Goal: Task Accomplishment & Management: Complete application form

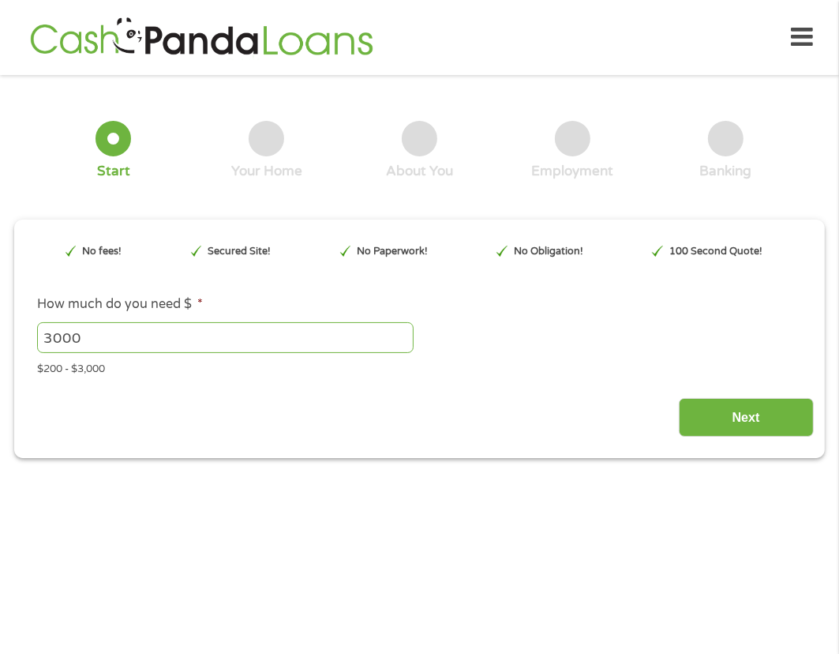
scroll to position [7, 0]
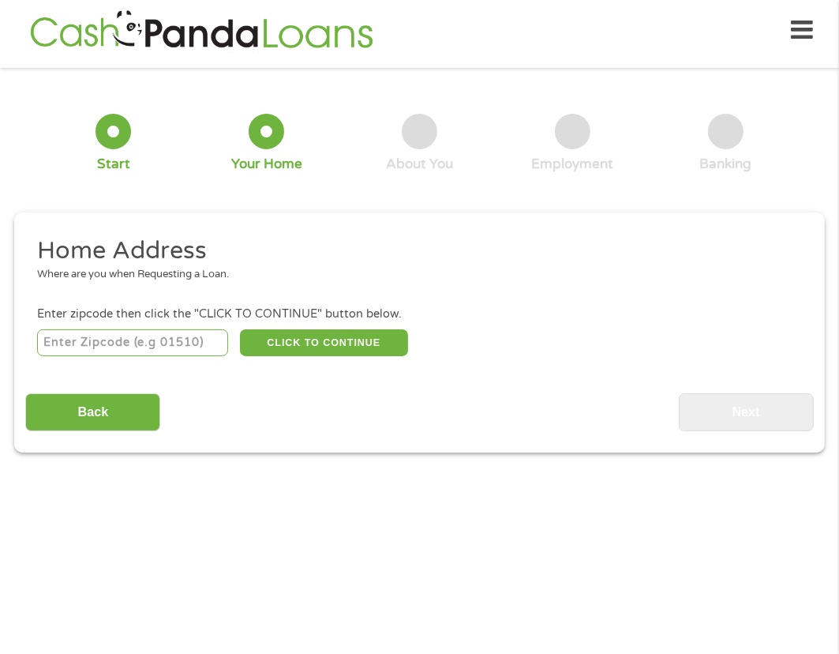
click at [85, 343] on input "number" at bounding box center [132, 342] width 191 height 27
type input "92065"
click at [278, 335] on button "CLICK TO CONTINUE" at bounding box center [324, 342] width 169 height 27
type input "92065"
type input "[PERSON_NAME]"
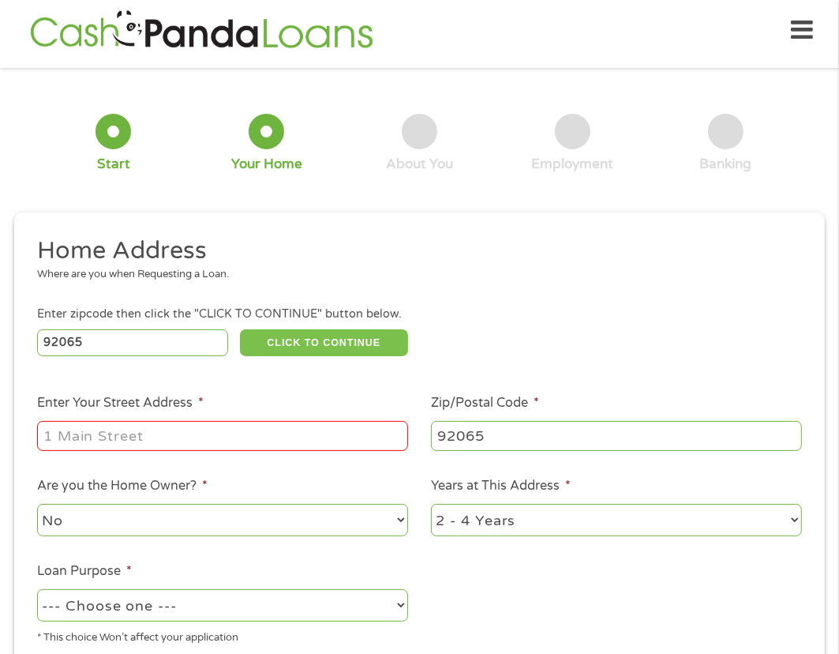
drag, startPoint x: 227, startPoint y: 255, endPoint x: 287, endPoint y: 343, distance: 106.4
click at [264, 281] on li "Home Address Where are you when Requesting a Loan." at bounding box center [413, 264] width 777 height 59
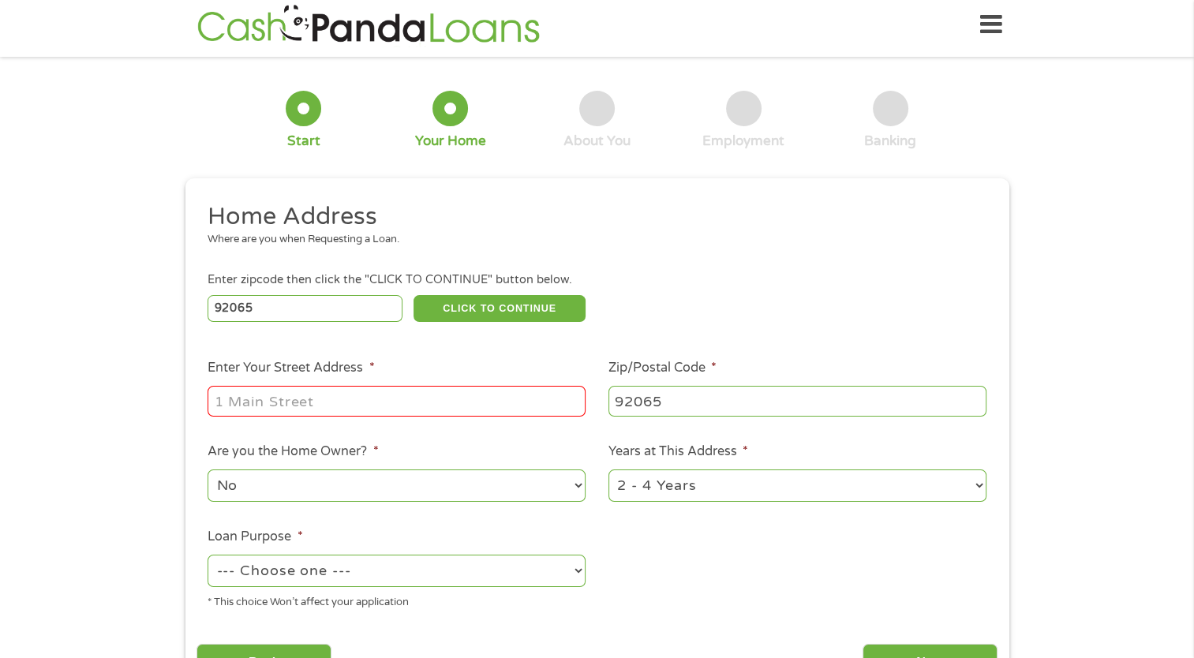
click at [394, 403] on input "Enter Your Street Address *" at bounding box center [397, 401] width 378 height 30
type input "[STREET_ADDRESS]"
click at [575, 568] on select "--- Choose one --- Pay Bills Debt Consolidation Home Improvement Major Purchase…" at bounding box center [397, 571] width 378 height 32
select select "paybills"
click at [208, 557] on select "--- Choose one --- Pay Bills Debt Consolidation Home Improvement Major Purchase…" at bounding box center [397, 571] width 378 height 32
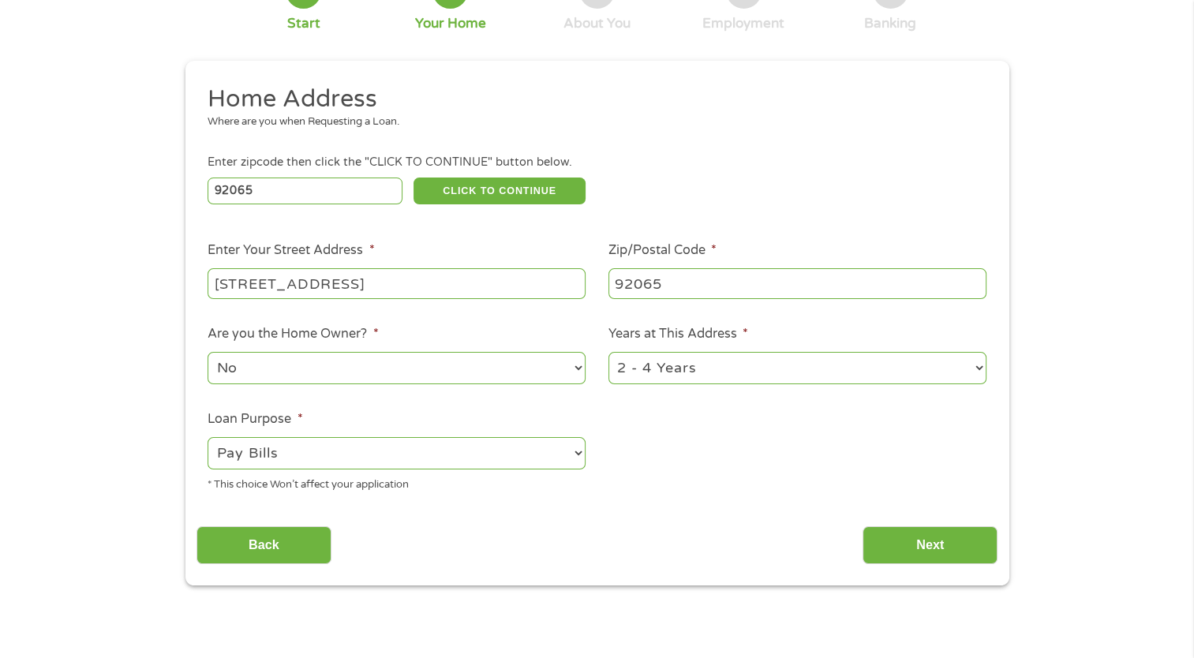
scroll to position [165, 0]
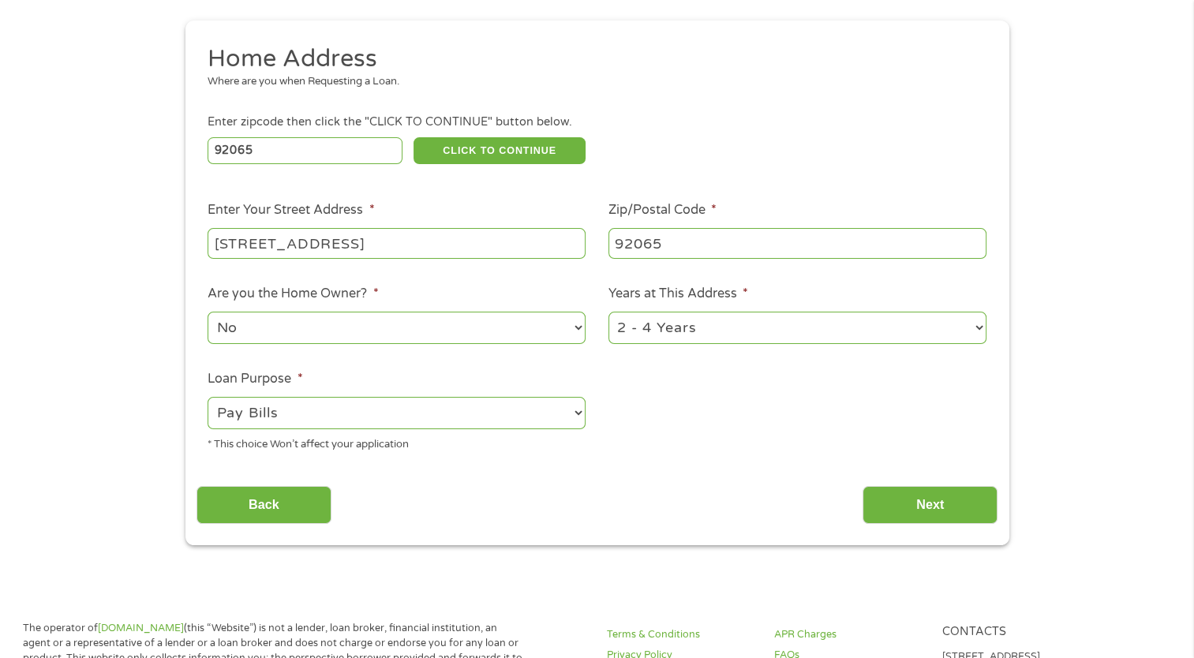
drag, startPoint x: 869, startPoint y: 500, endPoint x: 911, endPoint y: 532, distance: 52.4
drag, startPoint x: 911, startPoint y: 532, endPoint x: 890, endPoint y: 506, distance: 33.7
click at [838, 506] on input "Next" at bounding box center [930, 505] width 135 height 39
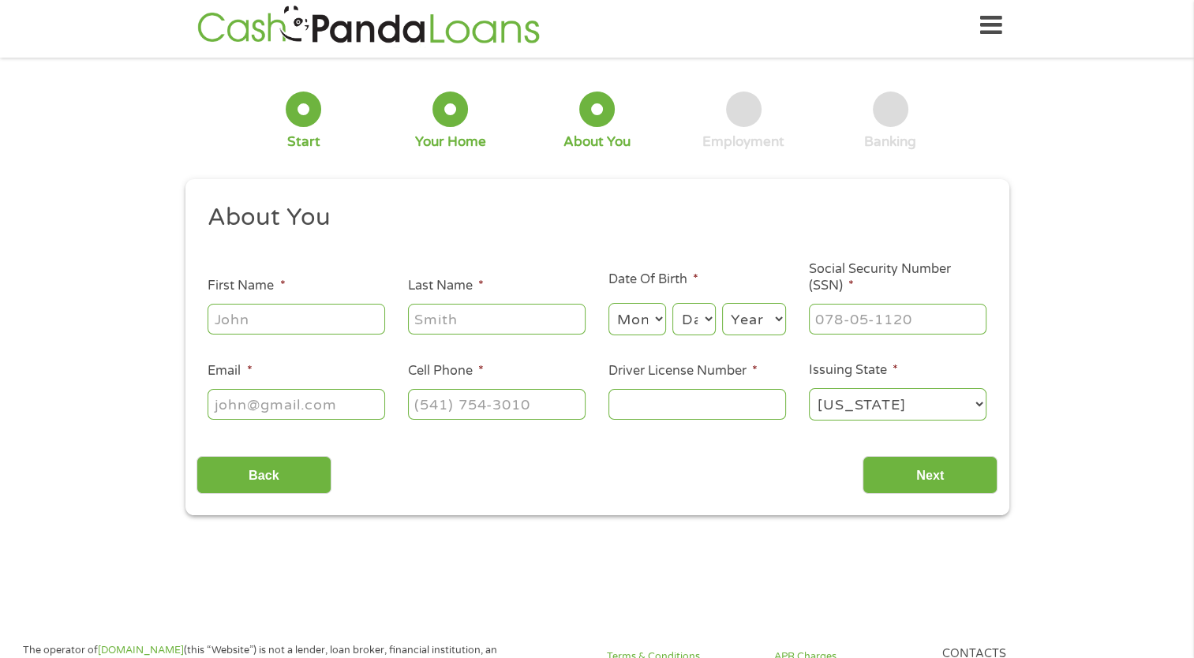
scroll to position [0, 0]
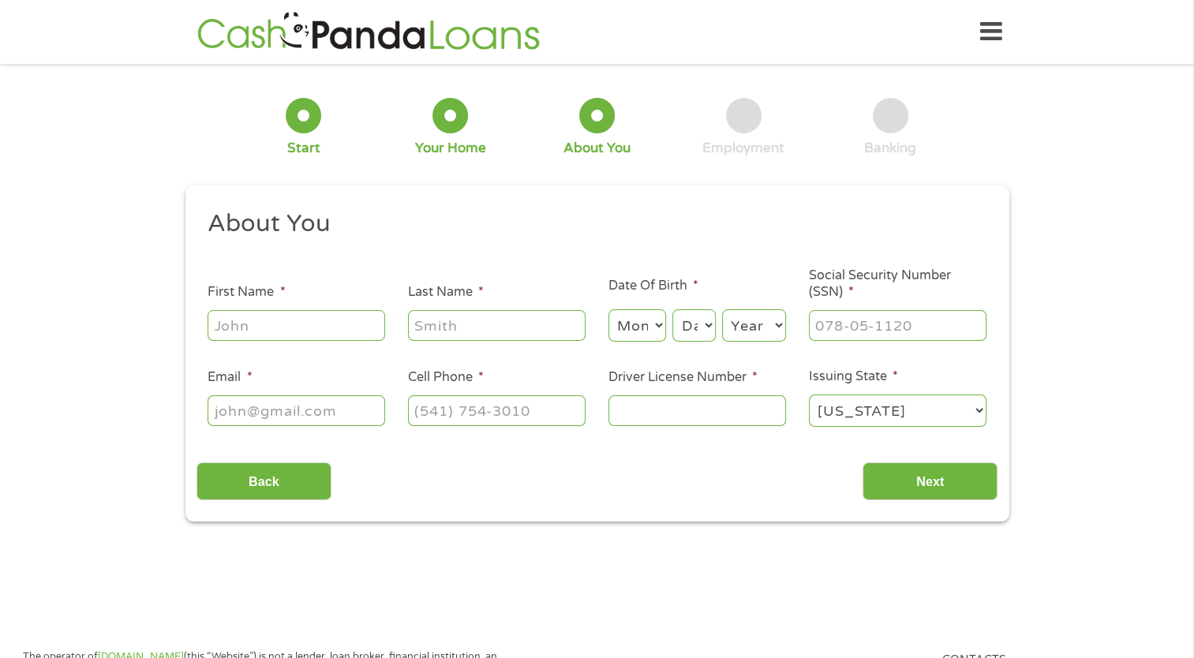
type input "(___) ___-____"
drag, startPoint x: 429, startPoint y: 414, endPoint x: 440, endPoint y: 448, distance: 35.7
drag, startPoint x: 440, startPoint y: 448, endPoint x: 230, endPoint y: 328, distance: 241.1
click at [230, 328] on input "First Name *" at bounding box center [297, 325] width 178 height 30
type input "[PERSON_NAME]"
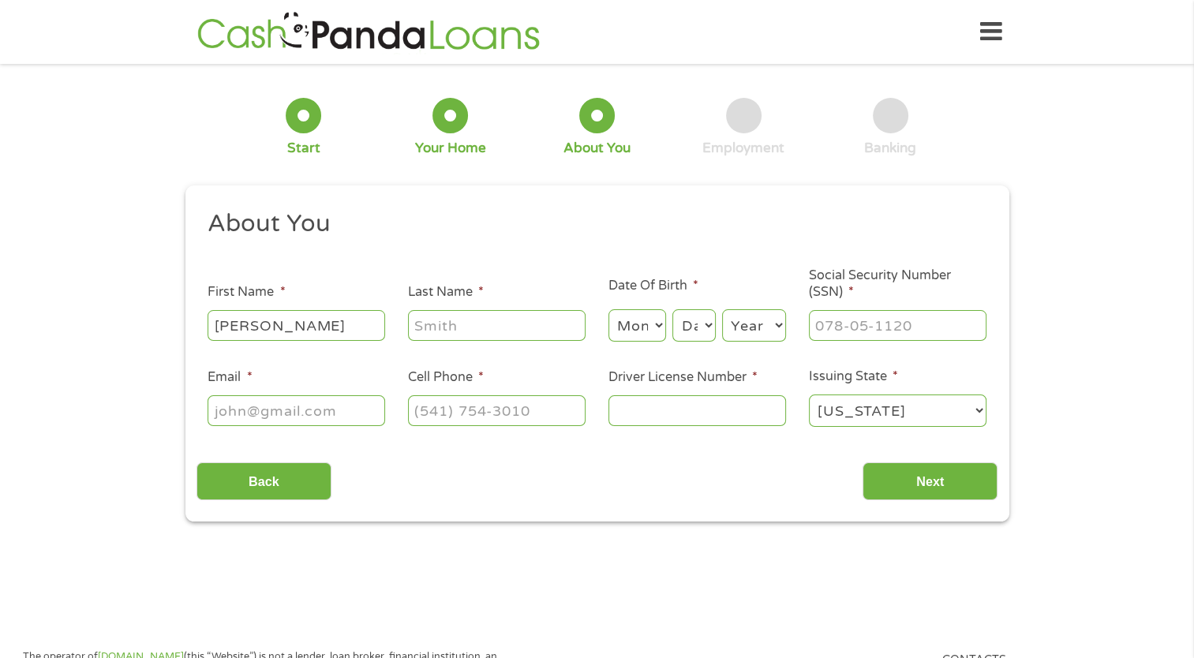
type input "[PERSON_NAME]"
type input "[EMAIL_ADDRESS][DOMAIN_NAME]"
type input "[PHONE_NUMBER]"
click at [657, 324] on select "Month 1 2 3 4 5 6 7 8 9 10 11 12" at bounding box center [638, 325] width 58 height 32
select select "3"
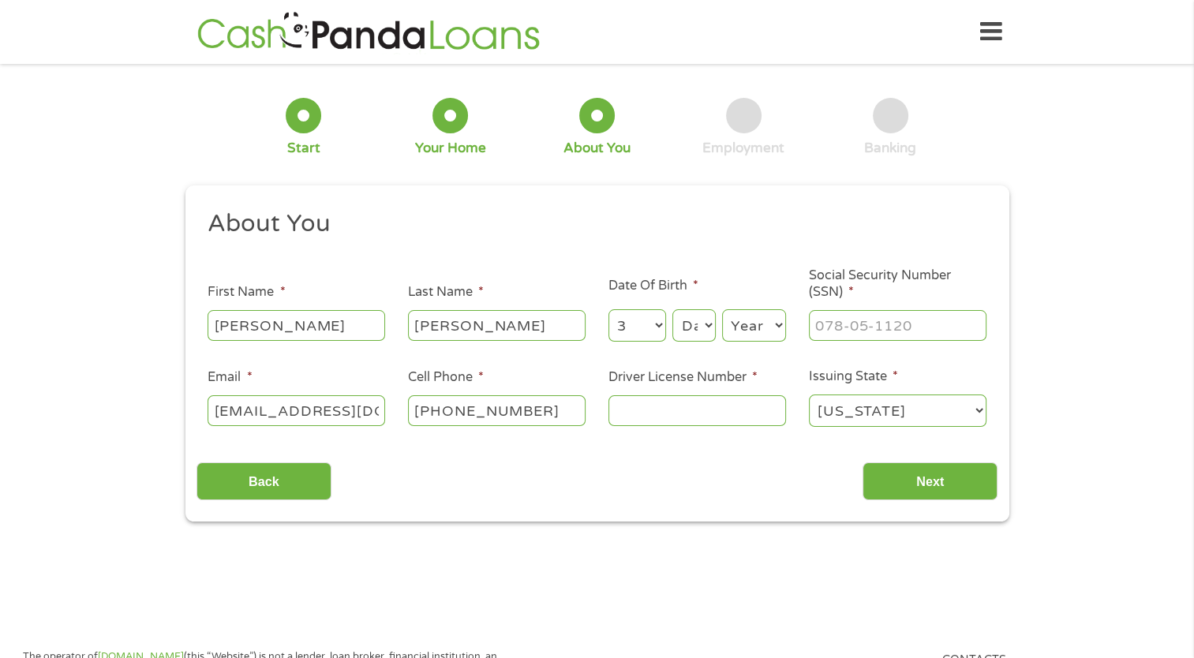
click at [609, 310] on select "Month 1 2 3 4 5 6 7 8 9 10 11 12" at bounding box center [638, 325] width 58 height 32
click at [702, 322] on select "Day 1 2 3 4 5 6 7 8 9 10 11 12 13 14 15 16 17 18 19 20 21 22 23 24 25 26 27 28 …" at bounding box center [694, 325] width 43 height 32
select select "12"
click at [673, 310] on select "Day 1 2 3 4 5 6 7 8 9 10 11 12 13 14 15 16 17 18 19 20 21 22 23 24 25 26 27 28 …" at bounding box center [694, 325] width 43 height 32
click at [770, 320] on select "Year [DATE] 2006 2005 2004 2003 2002 2001 2000 1999 1998 1997 1996 1995 1994 19…" at bounding box center [754, 325] width 64 height 32
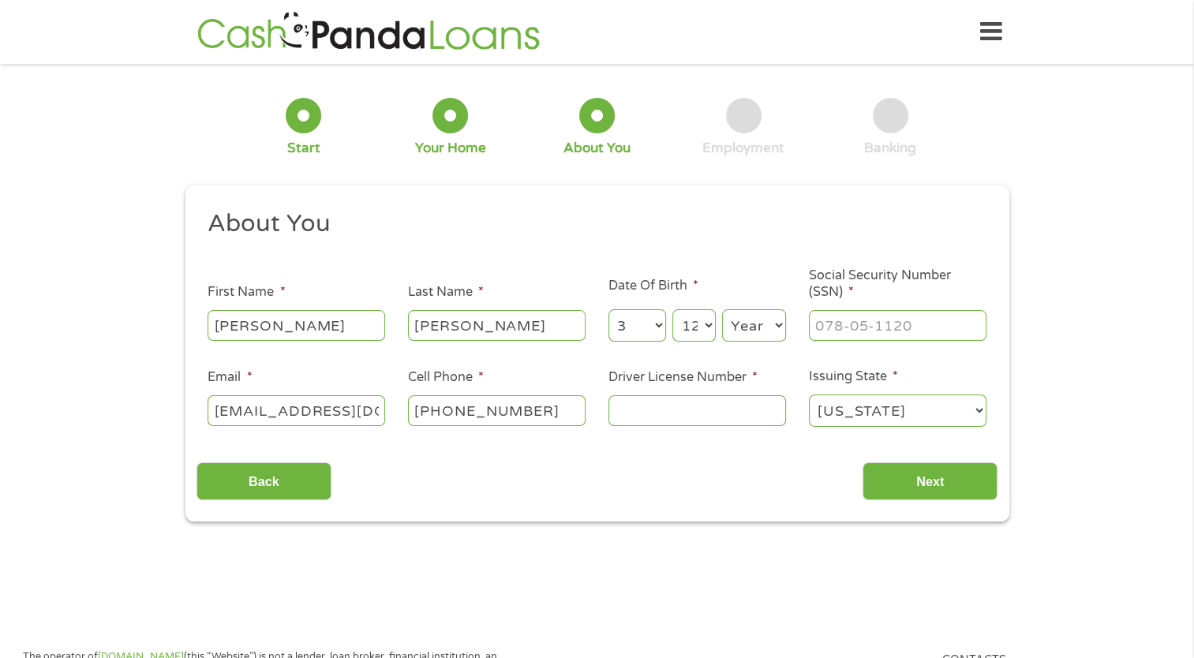
click at [778, 321] on select "Year [DATE] 2006 2005 2004 2003 2002 2001 2000 1999 1998 1997 1996 1995 1994 19…" at bounding box center [754, 325] width 64 height 32
select select "1955"
click at [722, 310] on select "Year [DATE] 2006 2005 2004 2003 2002 2001 2000 1999 1998 1997 1996 1995 1994 19…" at bounding box center [754, 325] width 64 height 32
click at [823, 324] on input "___-__-____" at bounding box center [898, 325] width 178 height 30
type input "569-04-8808"
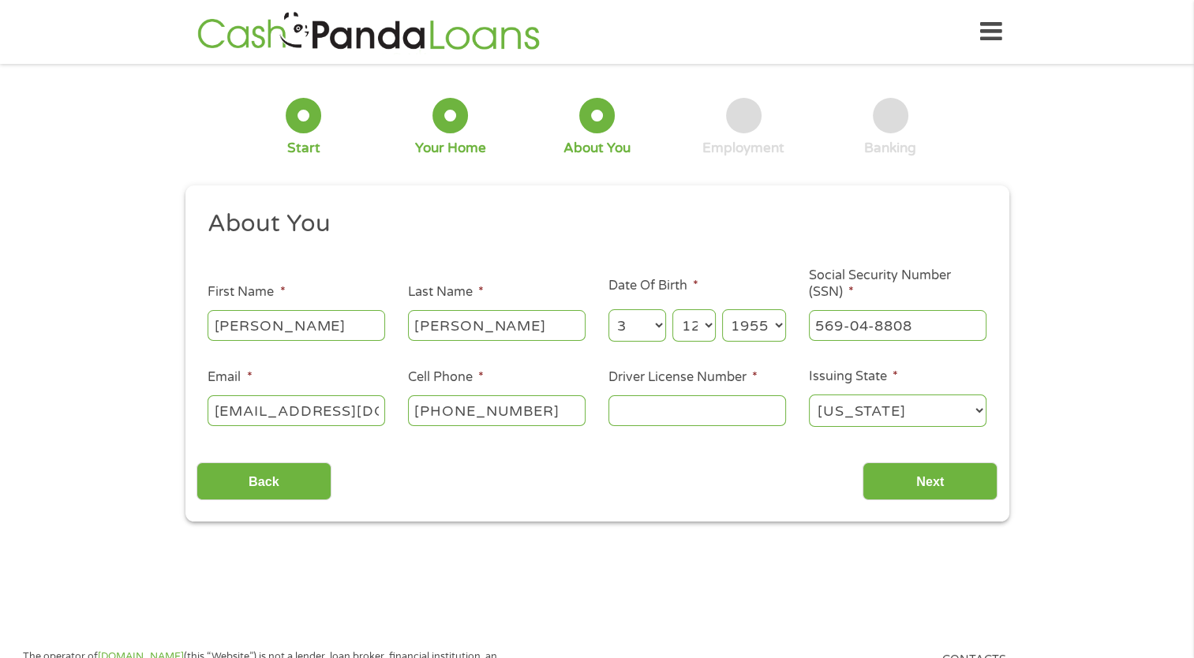
click at [543, 410] on input "[PHONE_NUMBER]" at bounding box center [497, 410] width 178 height 30
drag, startPoint x: 514, startPoint y: 410, endPoint x: 400, endPoint y: 406, distance: 113.8
click at [400, 406] on li "Cell Phone * [PHONE_NUMBER]" at bounding box center [497, 398] width 200 height 61
type input "[PHONE_NUMBER]"
click at [625, 422] on input "Driver License Number *" at bounding box center [698, 410] width 178 height 30
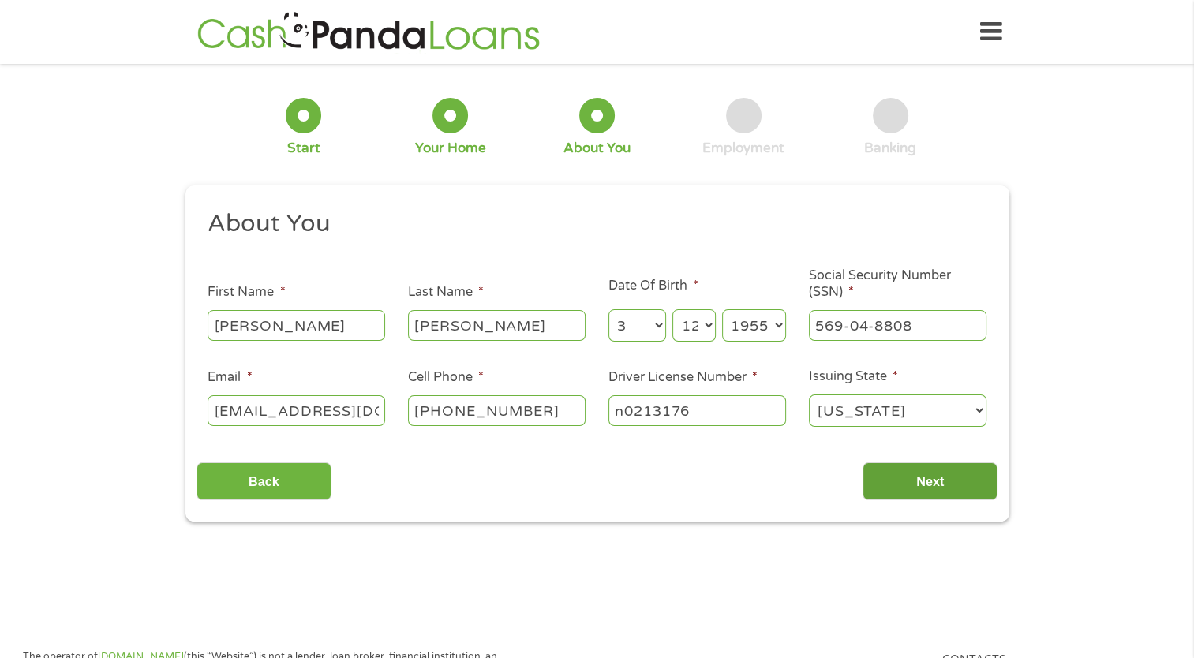
type input "n0213176"
click at [838, 484] on input "Next" at bounding box center [930, 482] width 135 height 39
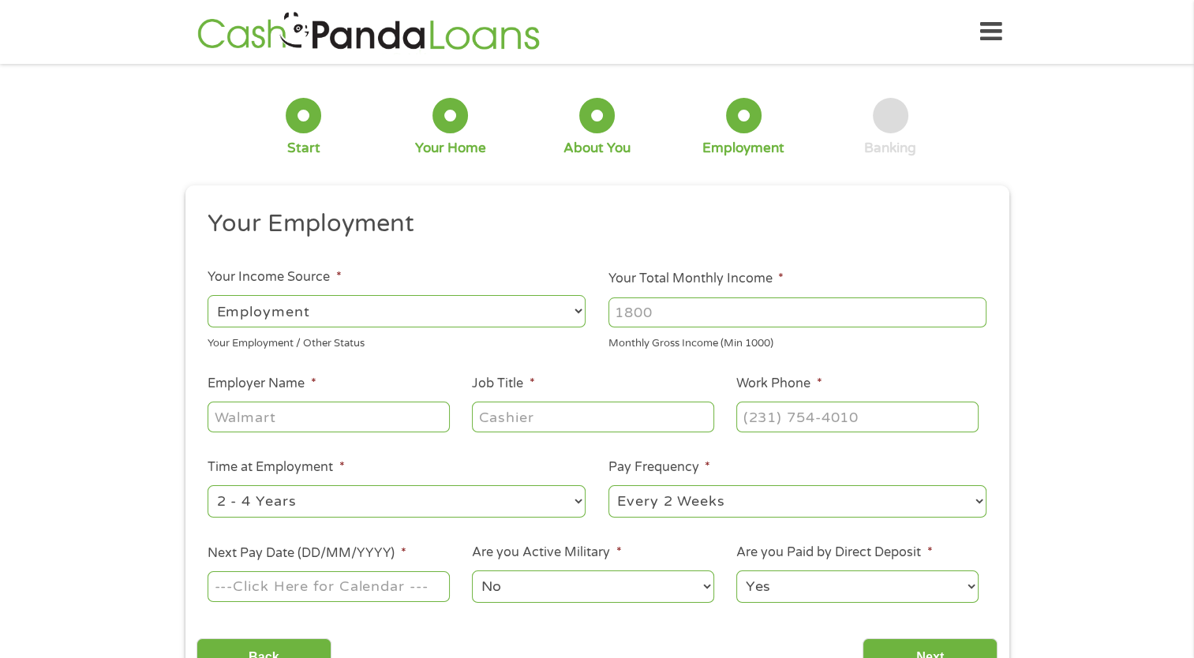
drag, startPoint x: 639, startPoint y: 311, endPoint x: 616, endPoint y: 306, distance: 23.4
click at [616, 306] on input "Your Total Monthly Income *" at bounding box center [798, 313] width 378 height 30
drag, startPoint x: 676, startPoint y: 307, endPoint x: 631, endPoint y: 310, distance: 45.1
click at [625, 310] on input "Your Total Monthly Income *" at bounding box center [798, 313] width 378 height 30
click at [838, 317] on input "1000" at bounding box center [798, 313] width 378 height 30
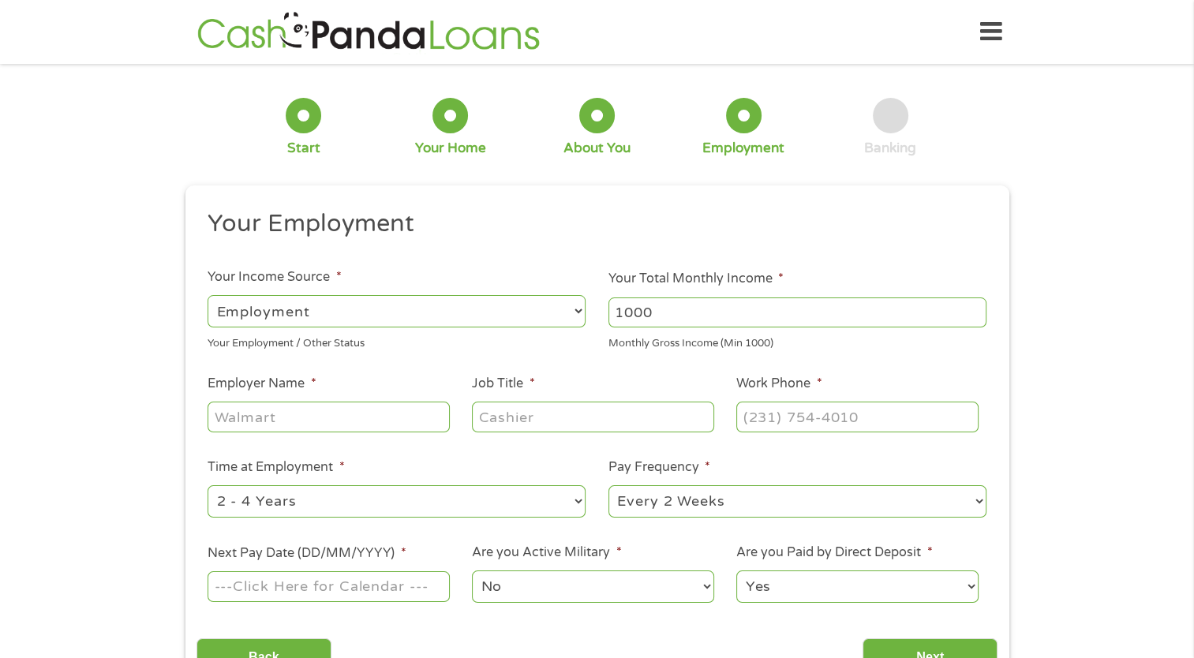
click at [838, 317] on input "1000" at bounding box center [798, 313] width 378 height 30
click at [838, 308] on input "1001" at bounding box center [798, 313] width 378 height 30
click at [838, 308] on input "1002" at bounding box center [798, 313] width 378 height 30
click at [838, 308] on input "1003" at bounding box center [798, 313] width 378 height 30
click at [838, 308] on input "1035" at bounding box center [798, 313] width 378 height 30
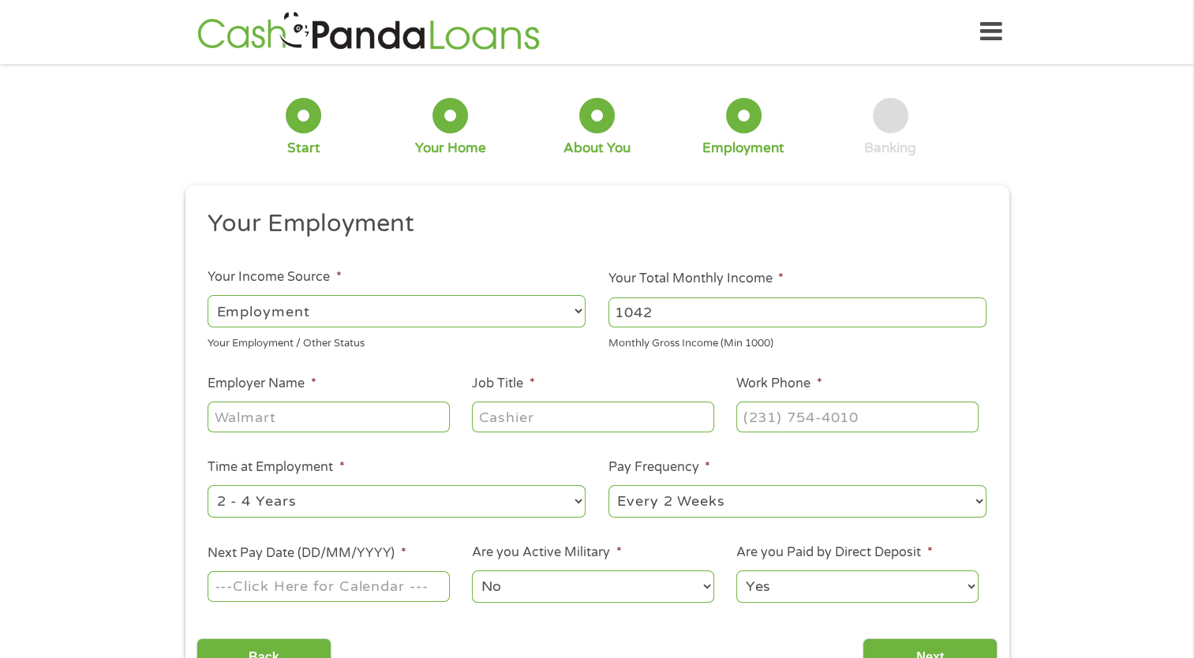
drag, startPoint x: 972, startPoint y: 308, endPoint x: 632, endPoint y: 298, distance: 340.3
click at [636, 298] on input "1042" at bounding box center [798, 313] width 378 height 30
drag, startPoint x: 657, startPoint y: 307, endPoint x: 604, endPoint y: 308, distance: 52.9
click at [604, 308] on li "Your Total Monthly Income * 1042 Monthly Gross Income (Min 1000)" at bounding box center [798, 310] width 401 height 82
type input "5900"
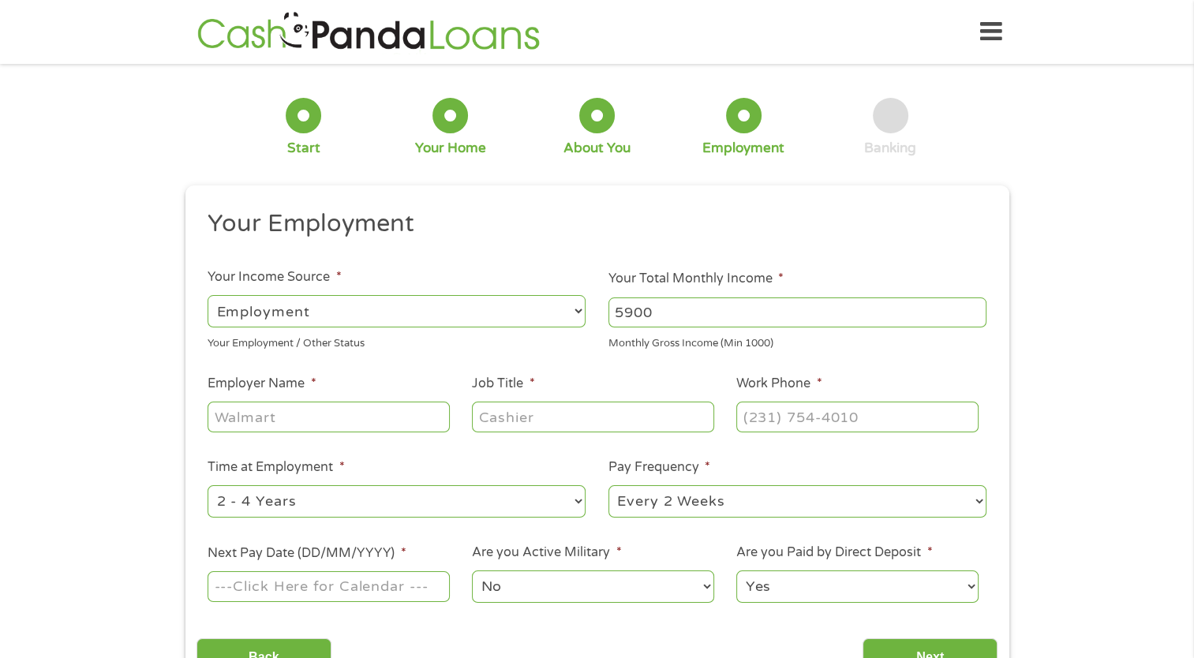
click at [306, 422] on input "Employer Name *" at bounding box center [329, 417] width 242 height 30
type input "SHARP HEALTHCARE"
drag, startPoint x: 548, startPoint y: 420, endPoint x: 480, endPoint y: 422, distance: 67.9
click at [480, 422] on input "Job Title *" at bounding box center [593, 417] width 242 height 30
type input "ACCT ANAST II"
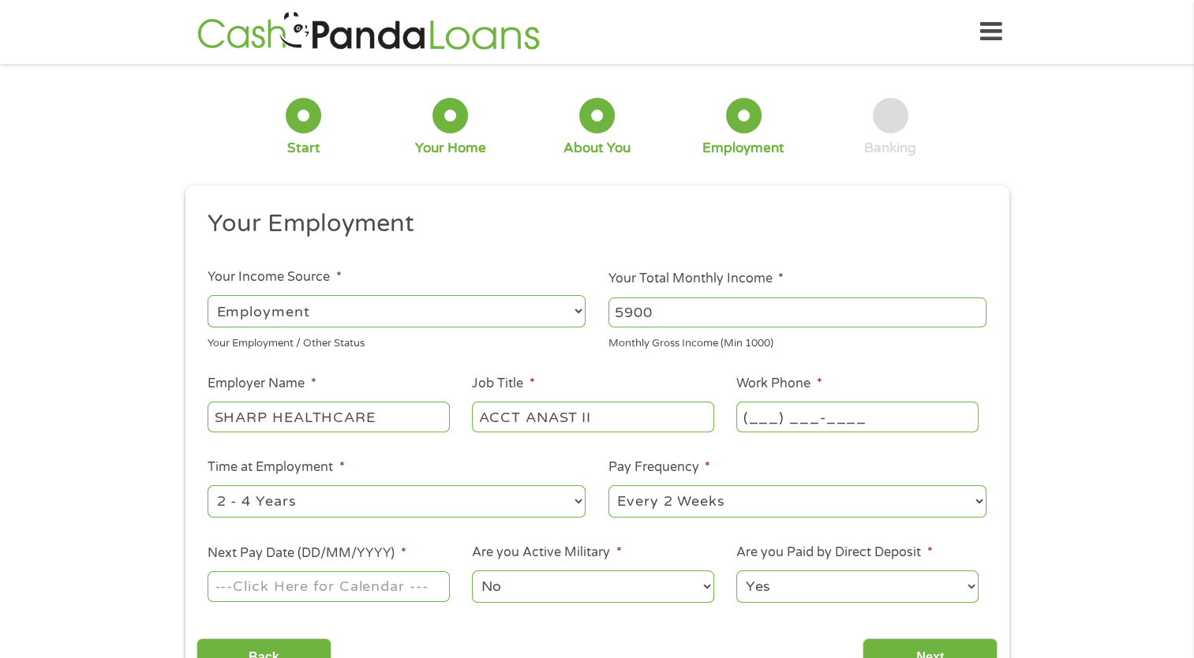
drag, startPoint x: 868, startPoint y: 418, endPoint x: 769, endPoint y: 427, distance: 99.8
click at [769, 427] on input "(___) ___-____" at bounding box center [857, 417] width 242 height 30
click at [764, 412] on input "(___) ___-____" at bounding box center [857, 417] width 242 height 30
type input "[PHONE_NUMBER]"
click at [579, 505] on select "--- Choose one --- 1 Year or less 1 - 2 Years 2 - 4 Years Over 4 Years" at bounding box center [397, 501] width 378 height 32
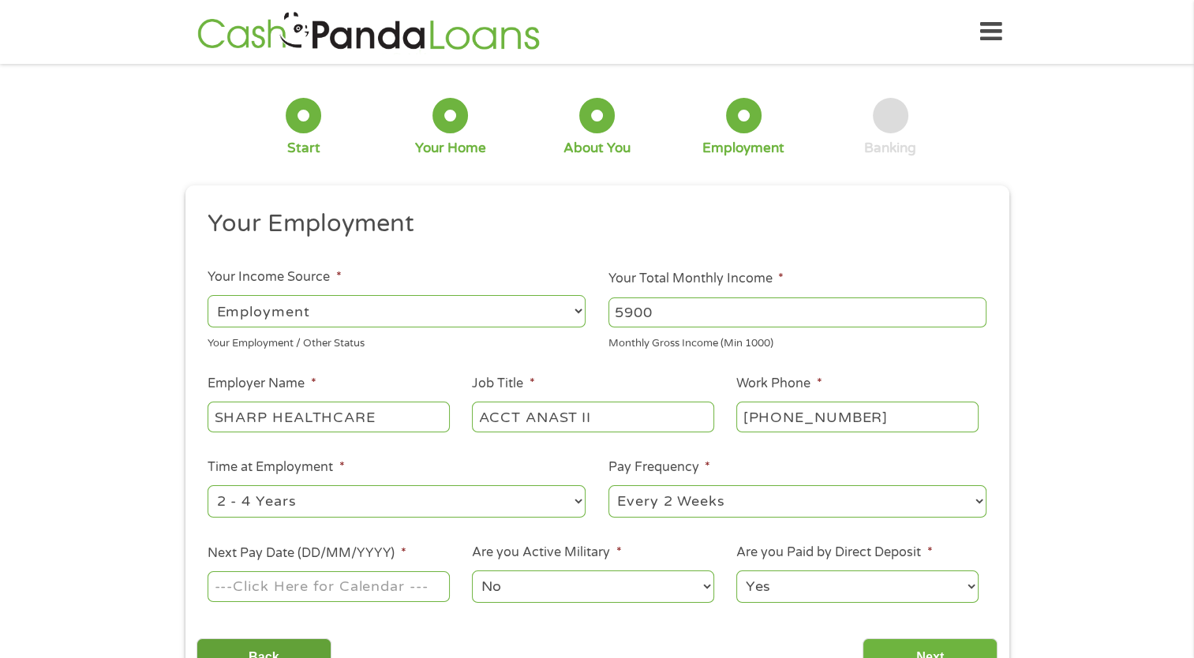
select select "60months"
click at [208, 486] on select "--- Choose one --- 1 Year or less 1 - 2 Years 2 - 4 Years Over 4 Years" at bounding box center [397, 501] width 378 height 32
click at [228, 587] on input "Next Pay Date (DD/MM/YYYY) *" at bounding box center [329, 586] width 242 height 30
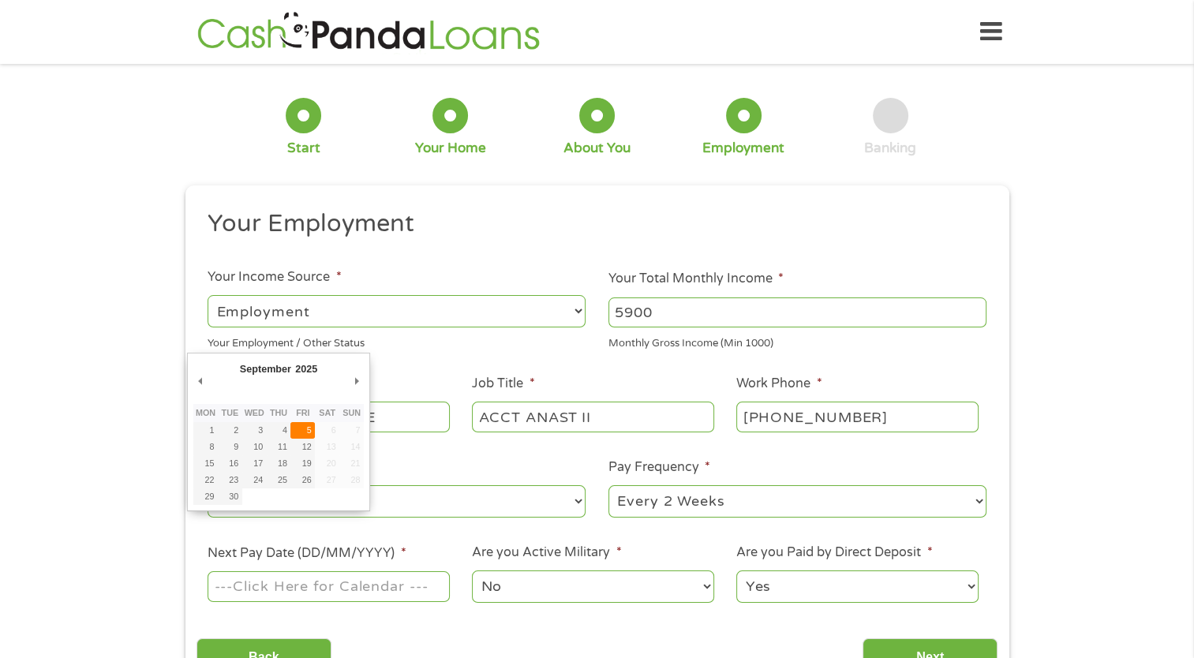
type input "[DATE]"
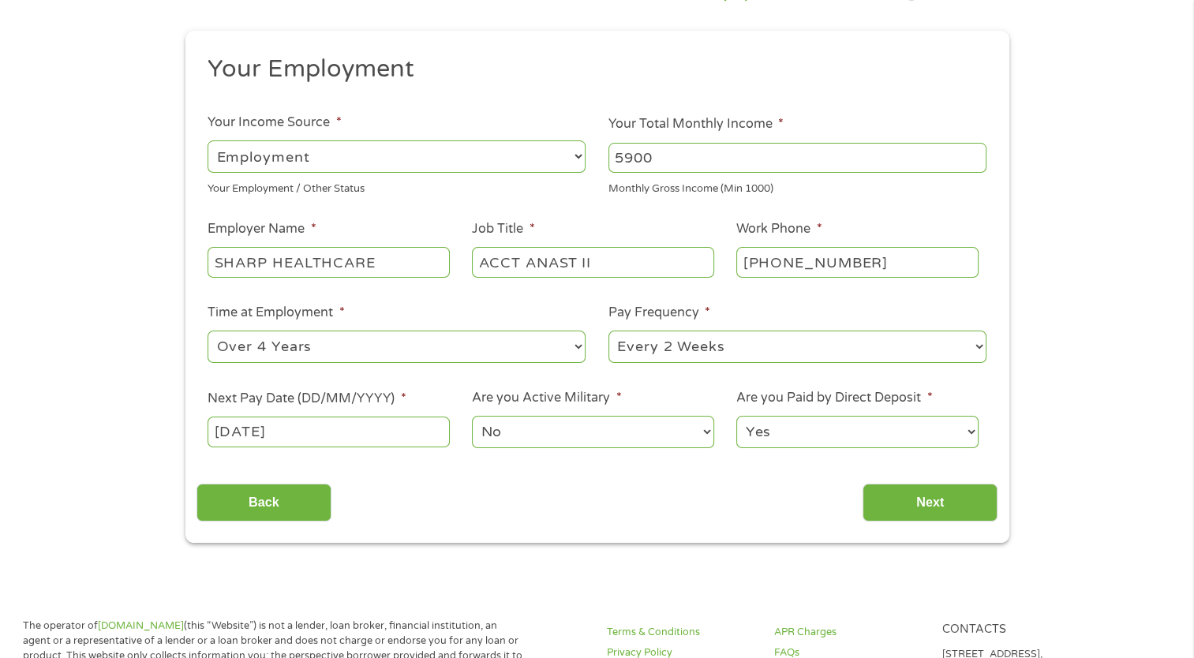
scroll to position [158, 0]
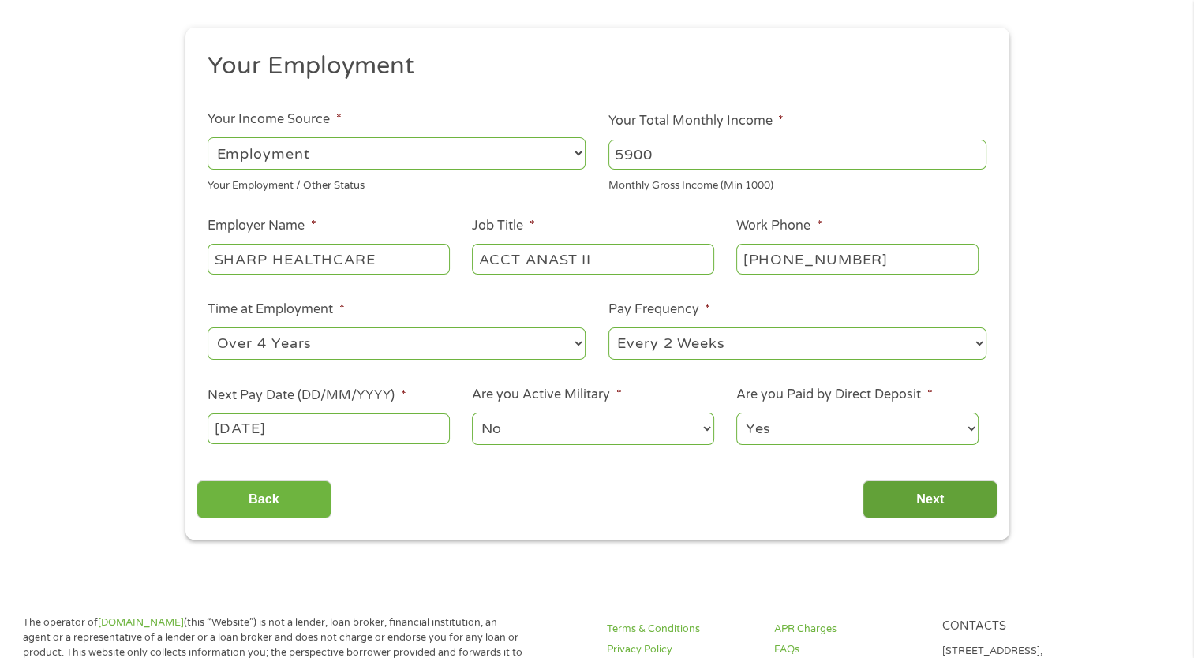
click at [838, 503] on input "Next" at bounding box center [930, 500] width 135 height 39
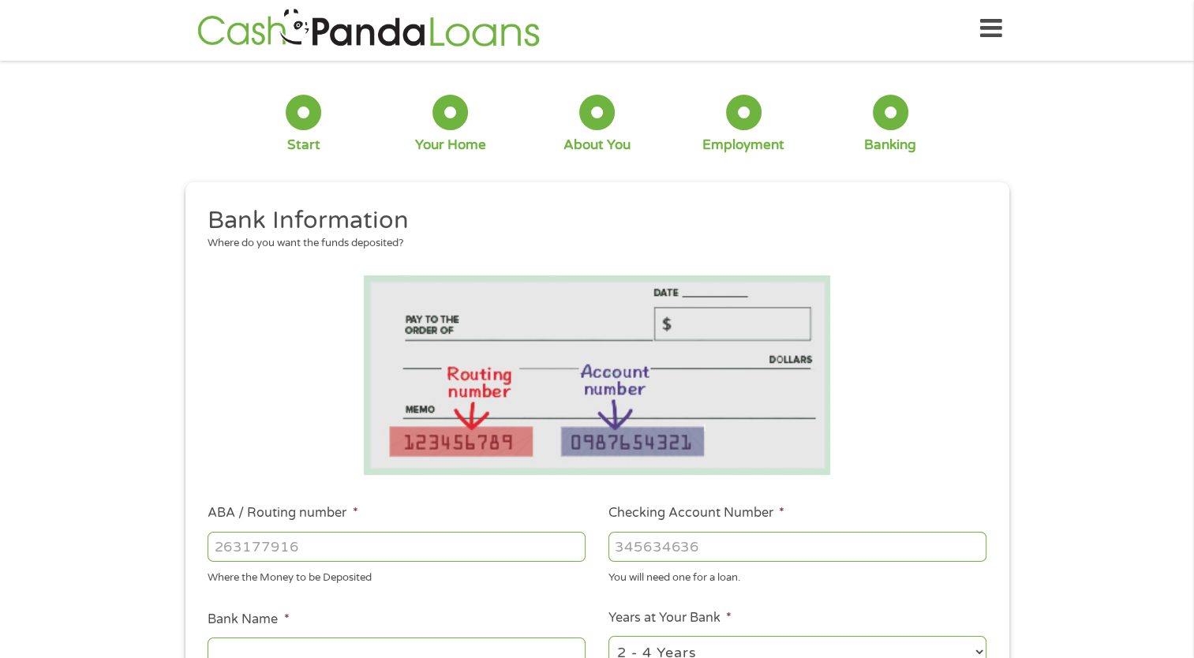
scroll to position [0, 0]
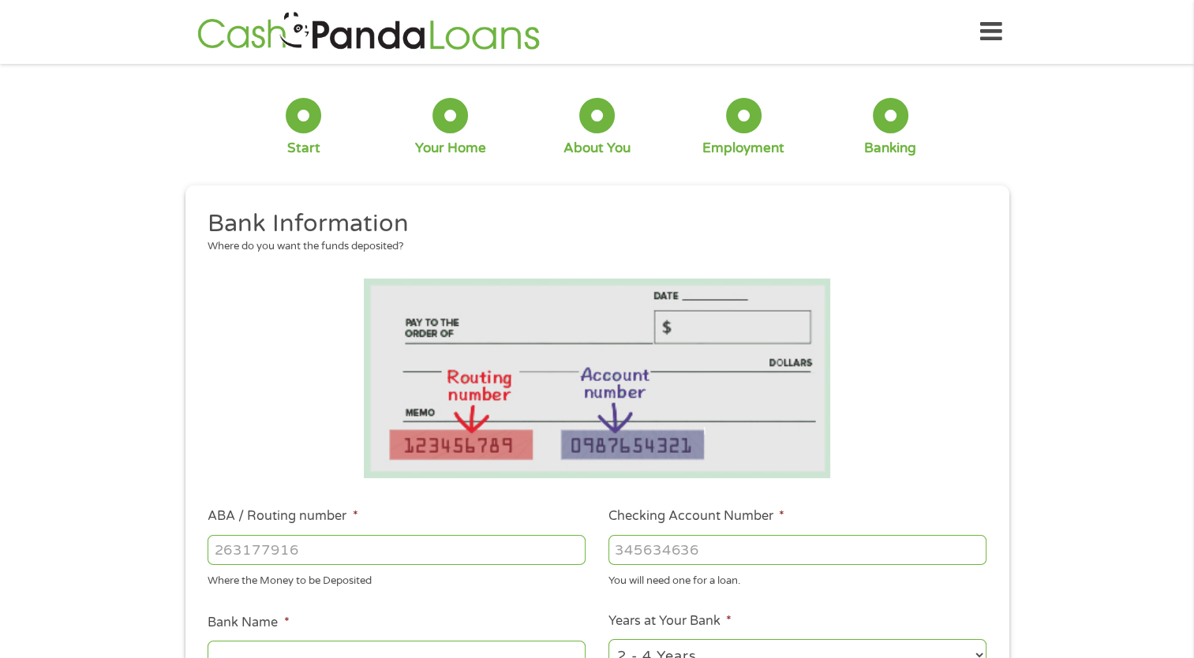
click at [598, 383] on img at bounding box center [597, 379] width 467 height 200
click at [228, 554] on input "ABA / Routing number *" at bounding box center [397, 550] width 378 height 30
type input "322274488"
type input "CABRILLO CREDIT UNION"
type input "322274488"
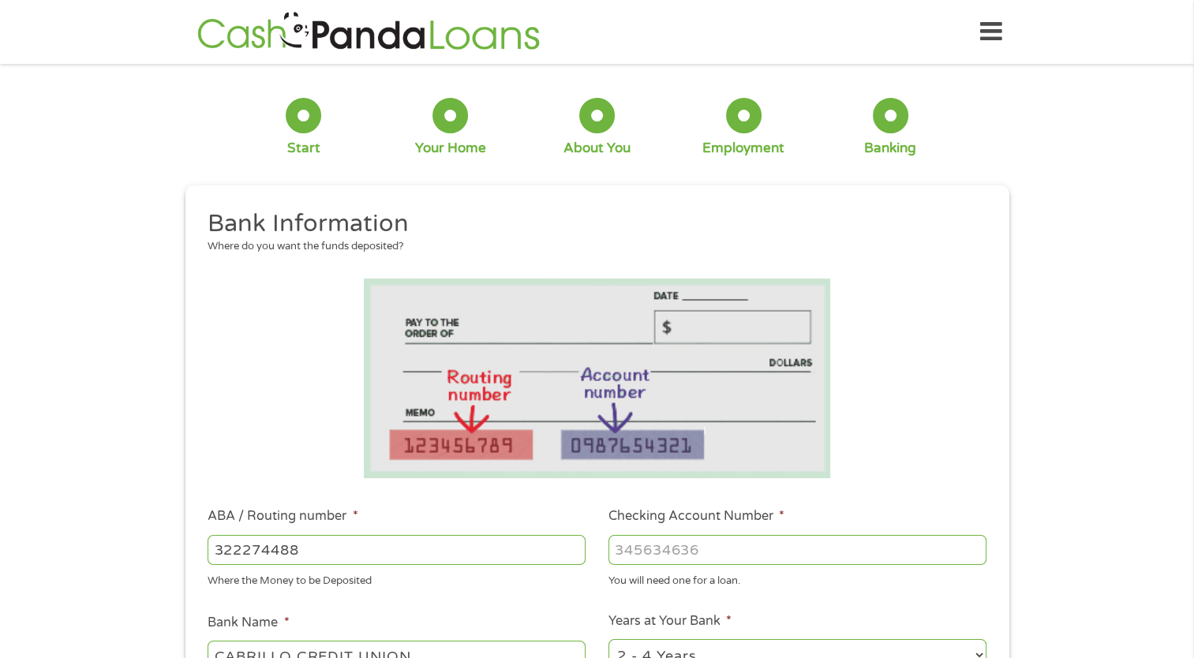
click at [620, 545] on input "Checking Account Number *" at bounding box center [798, 550] width 378 height 30
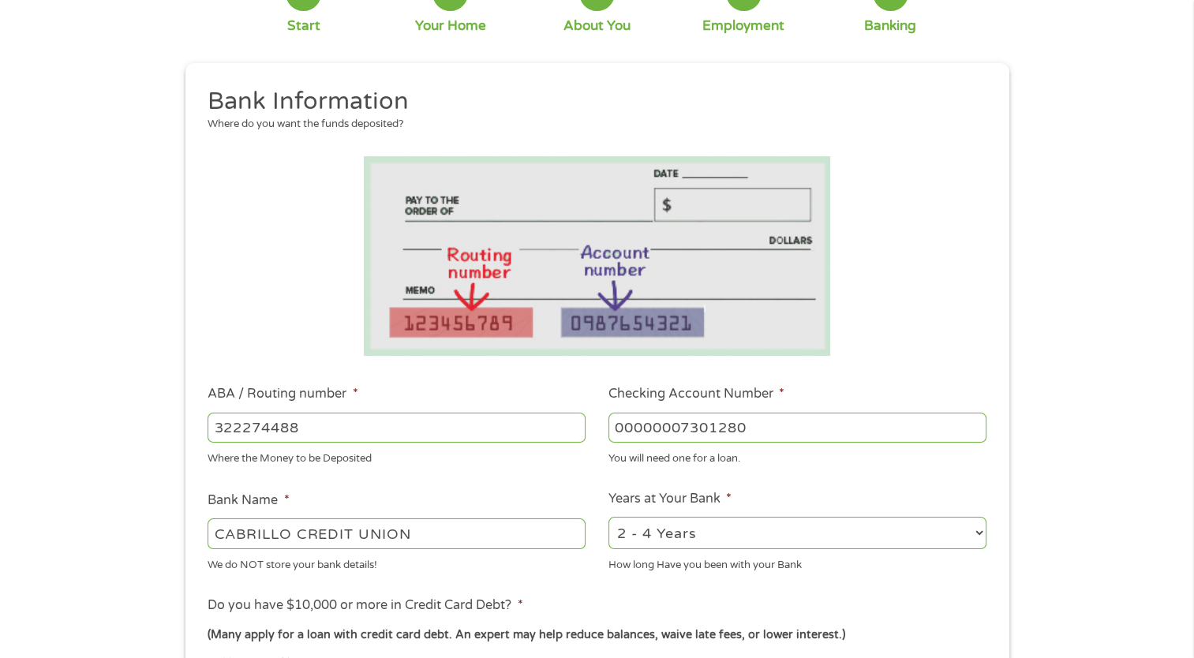
scroll to position [237, 0]
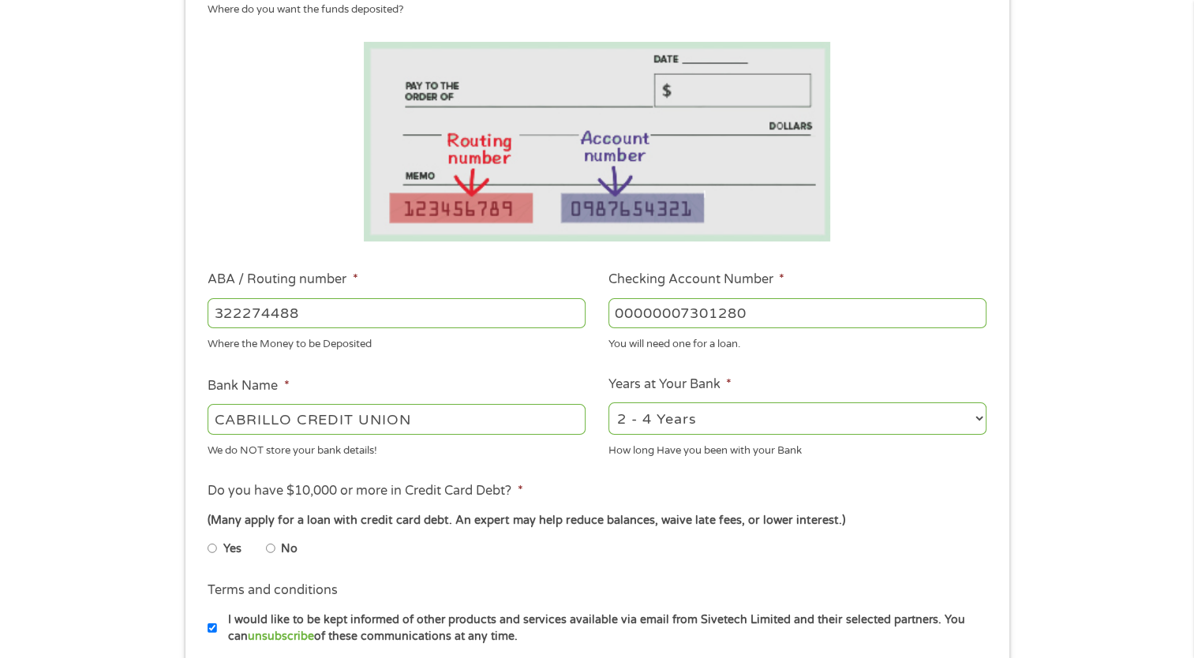
type input "00000007301280"
drag, startPoint x: 828, startPoint y: 445, endPoint x: 904, endPoint y: 460, distance: 77.2
click at [838, 452] on div "How long Have you been with your Bank" at bounding box center [798, 447] width 378 height 21
click at [838, 416] on select "2 - 4 Years 6 - 12 Months 1 - 2 Years Over 4 Years" at bounding box center [798, 419] width 378 height 32
drag, startPoint x: 866, startPoint y: 420, endPoint x: 838, endPoint y: 435, distance: 31.4
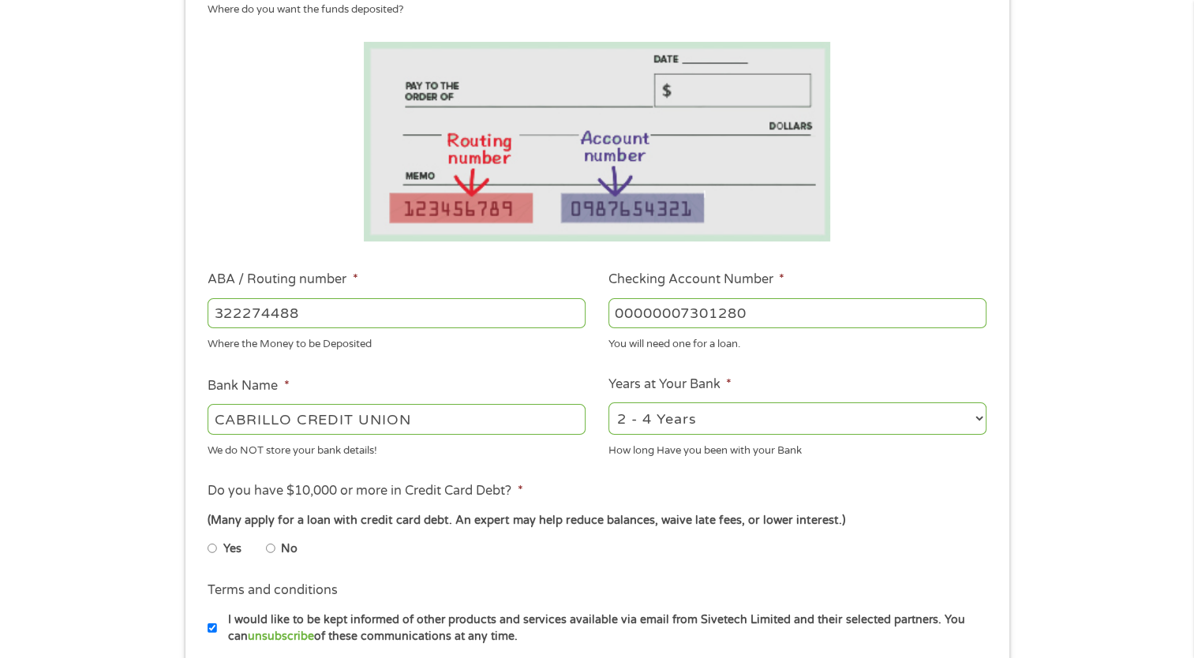
click at [838, 430] on select "2 - 4 Years 6 - 12 Months 1 - 2 Years Over 4 Years" at bounding box center [798, 419] width 378 height 32
click at [838, 418] on select "2 - 4 Years 6 - 12 Months 1 - 2 Years Over 4 Years" at bounding box center [798, 419] width 378 height 32
click at [268, 548] on input "No" at bounding box center [270, 548] width 9 height 25
radio input "true"
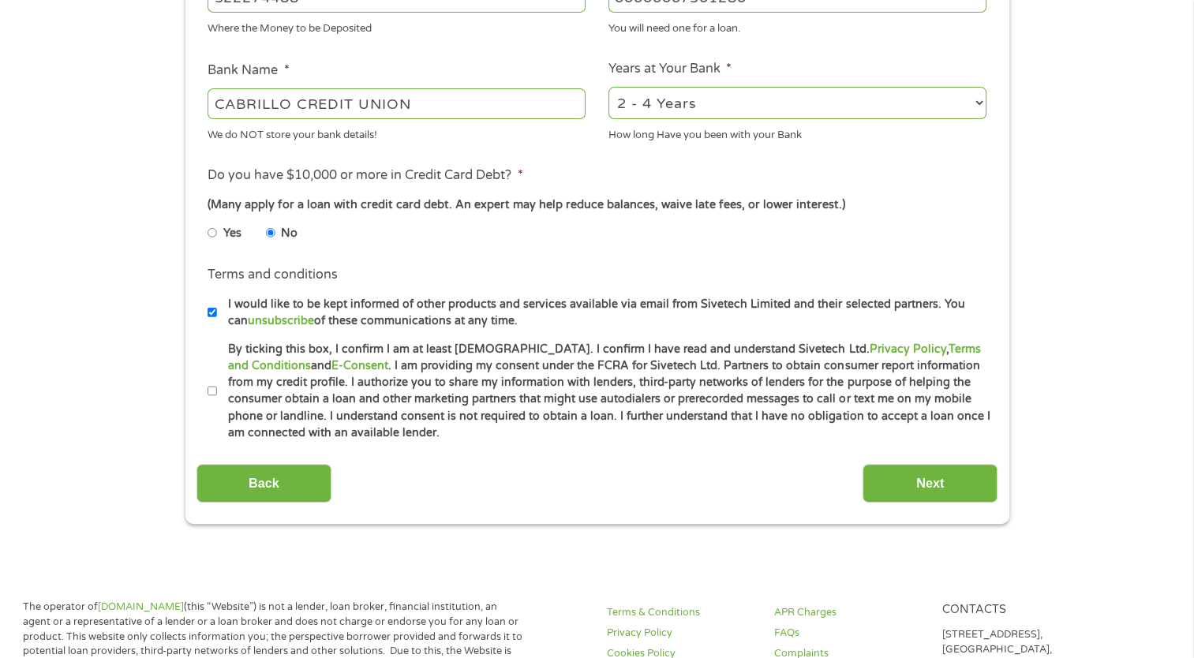
click at [209, 390] on input "By ticking this box, I confirm I am at least [DEMOGRAPHIC_DATA]. I confirm I ha…" at bounding box center [212, 391] width 9 height 25
checkbox input "true"
click at [838, 490] on input "Next" at bounding box center [930, 483] width 135 height 39
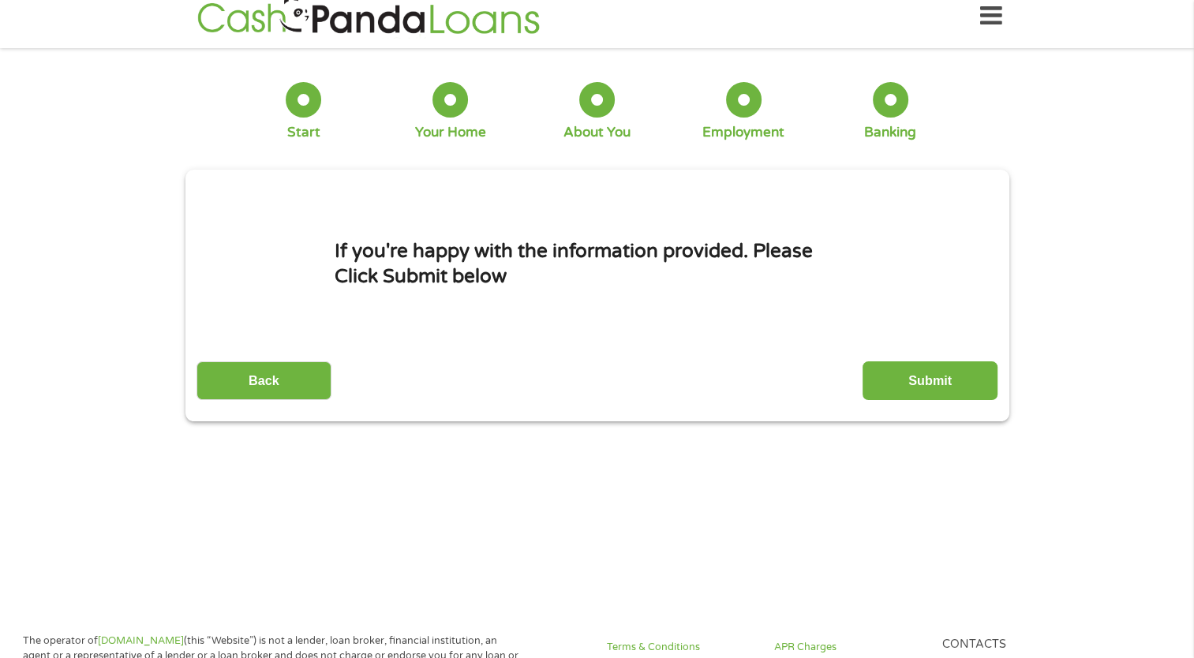
scroll to position [0, 0]
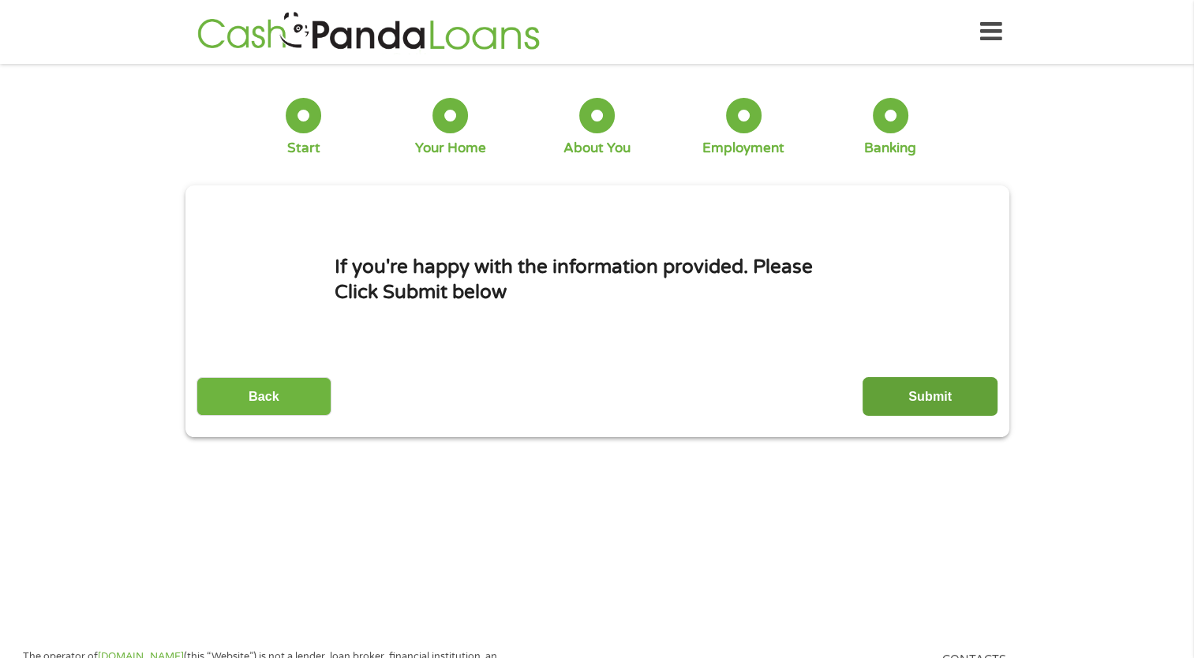
click at [838, 392] on input "Submit" at bounding box center [930, 396] width 135 height 39
